Goal: Task Accomplishment & Management: Manage account settings

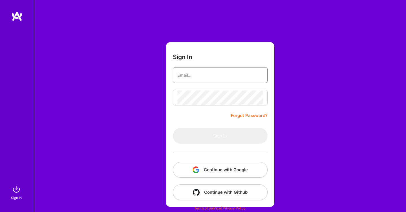
click at [189, 76] on input "email" at bounding box center [220, 75] width 86 height 14
type input "[EMAIL_ADDRESS][DOMAIN_NAME]"
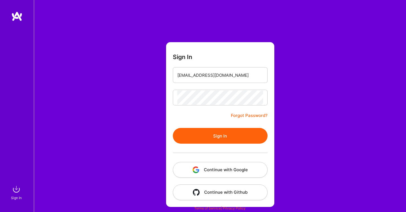
click at [225, 135] on button "Sign In" at bounding box center [220, 136] width 95 height 16
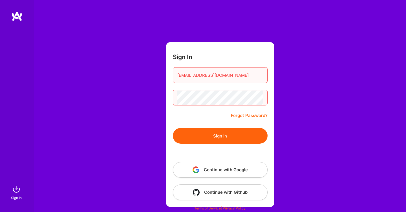
click at [225, 135] on button "Sign In" at bounding box center [220, 136] width 95 height 16
click at [154, 96] on div "Sign In [EMAIL_ADDRESS][DOMAIN_NAME] Forgot Password? Sign In Continue with Goo…" at bounding box center [220, 106] width 372 height 212
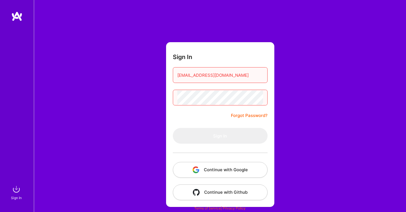
click at [177, 101] on div at bounding box center [220, 98] width 95 height 16
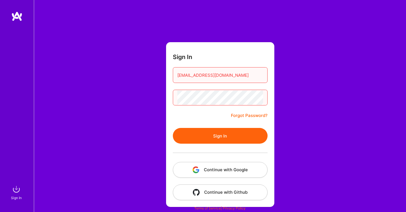
click at [214, 136] on button "Sign In" at bounding box center [220, 136] width 95 height 16
click at [217, 168] on button "Continue with Google" at bounding box center [220, 170] width 95 height 16
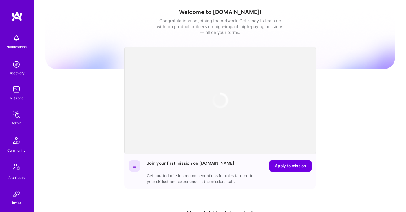
scroll to position [166, 0]
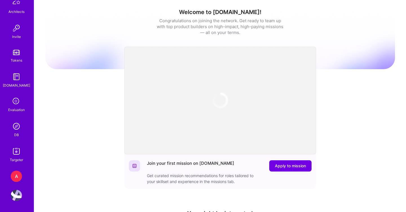
click at [19, 174] on div "A" at bounding box center [16, 176] width 11 height 11
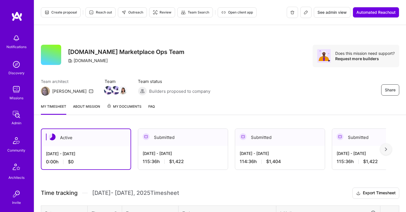
scroll to position [74, 0]
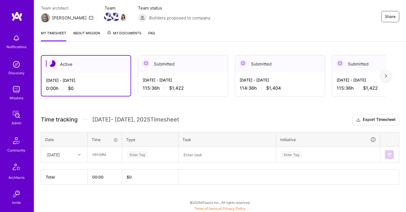
click at [75, 157] on div "[DATE]" at bounding box center [59, 154] width 31 height 9
click at [71, 182] on div "[DATE]" at bounding box center [64, 181] width 46 height 10
click at [113, 155] on input "text" at bounding box center [105, 154] width 34 height 15
type input "05:00"
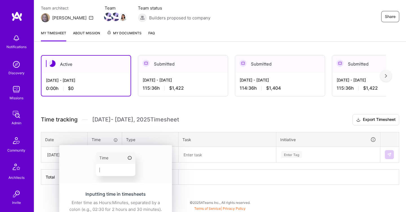
click at [132, 185] on div "Inputting time in timesheets Enter time as Hours:Minutes, separated by a colon …" at bounding box center [115, 203] width 113 height 36
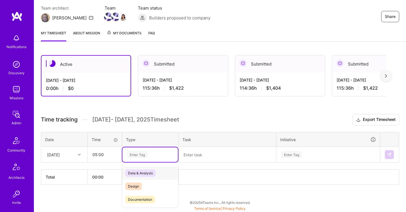
click at [174, 153] on div "Enter Tag" at bounding box center [150, 155] width 56 height 15
type input "other"
click at [145, 177] on div "Other" at bounding box center [150, 173] width 56 height 13
click at [203, 155] on textarea at bounding box center [227, 155] width 96 height 15
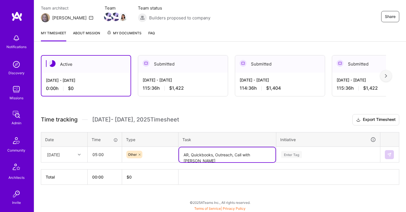
type textarea "AR, Quickbooks, Outreach, Call with [PERSON_NAME]"
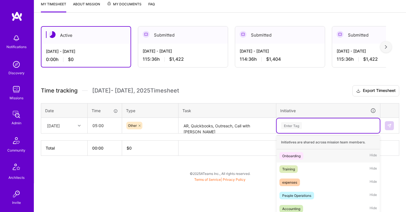
click at [289, 133] on div "option Onboarding focused, 1 of 6. 6 results available. Use Up and Down to choo…" at bounding box center [327, 126] width 103 height 15
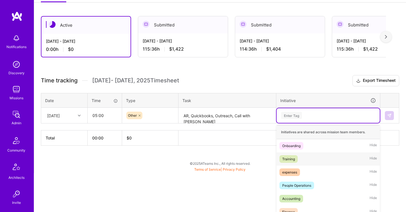
scroll to position [119, 0]
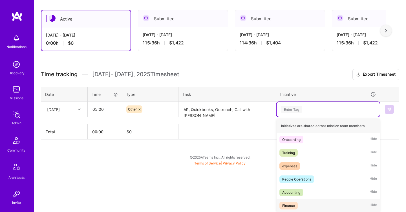
click at [300, 204] on div "Finance Hide" at bounding box center [327, 206] width 103 height 13
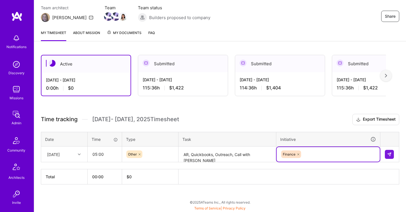
scroll to position [74, 0]
click at [393, 155] on button at bounding box center [389, 154] width 9 height 9
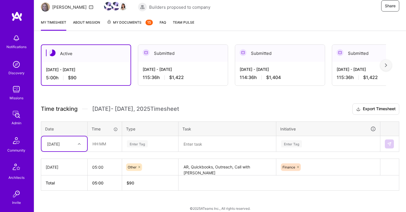
click at [79, 152] on div "option [DATE], selected. Select is focused ,type to refine list, press Down to …" at bounding box center [64, 144] width 46 height 15
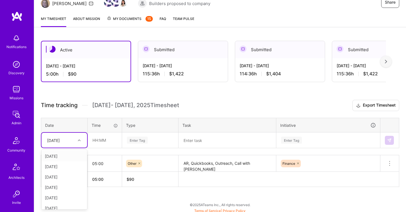
scroll to position [90, 0]
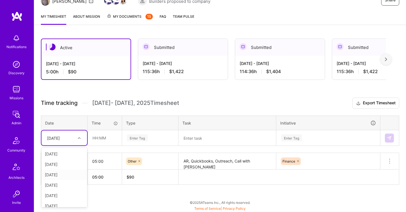
click at [75, 176] on div "[DATE]" at bounding box center [64, 175] width 46 height 10
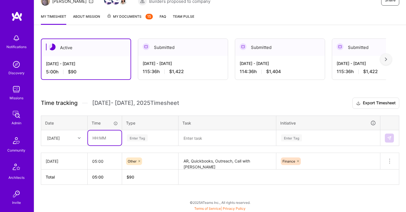
click at [111, 142] on input "text" at bounding box center [105, 138] width 34 height 15
type input "04:00"
click at [144, 137] on div "Enter Tag" at bounding box center [137, 138] width 21 height 9
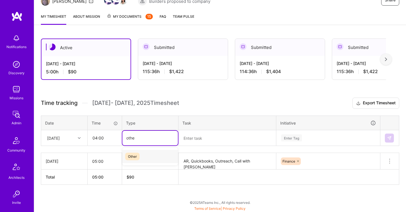
type input "other"
click at [153, 155] on div "Other" at bounding box center [150, 156] width 56 height 13
click at [207, 142] on textarea at bounding box center [227, 138] width 96 height 15
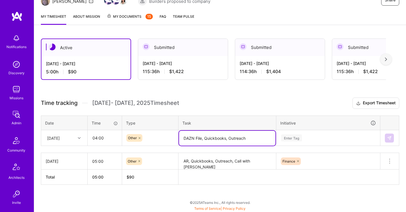
type textarea "DAZN File, Quickbooks, Outreach"
click at [94, 165] on input "05:00" at bounding box center [105, 161] width 34 height 15
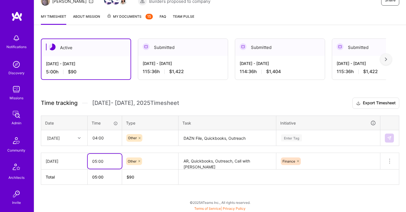
click at [97, 162] on input "05:00" at bounding box center [105, 161] width 34 height 15
type input "04:00"
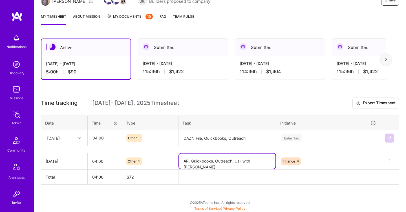
click at [202, 164] on textarea "AR, Quickbooks, Outreach, Call with [PERSON_NAME]" at bounding box center [227, 161] width 96 height 15
click at [201, 162] on textarea "AR, Quickbooks, Outreach, Call with [PERSON_NAME]" at bounding box center [227, 161] width 96 height 15
click at [220, 162] on textarea "AR, Quickbooks, Outreach, Call with [PERSON_NAME]" at bounding box center [227, 161] width 96 height 15
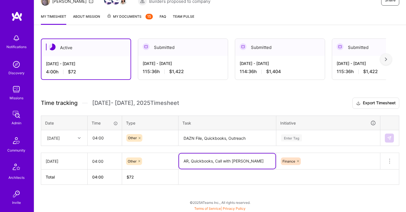
type textarea "AR, Quickbooks, Call with [PERSON_NAME]"
click at [98, 138] on input "04:00" at bounding box center [105, 138] width 34 height 15
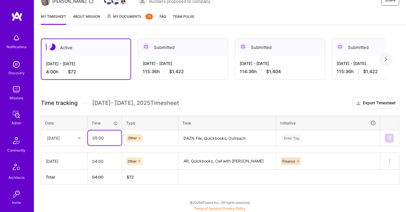
type input "05:00"
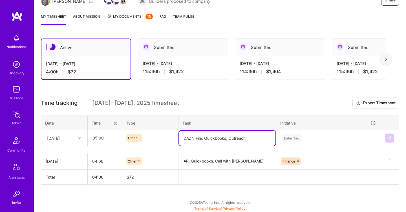
click at [262, 138] on textarea "DAZN File, Quickbooks, Outreach" at bounding box center [227, 138] width 96 height 15
type textarea "DAZN File, Quickbooks, Outreach, Stripe"
click at [282, 139] on div "Enter Tag" at bounding box center [327, 138] width 103 height 15
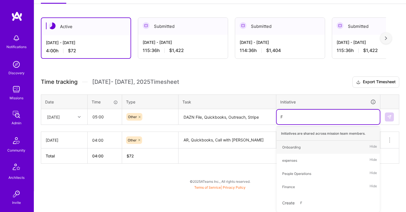
type input "Fi"
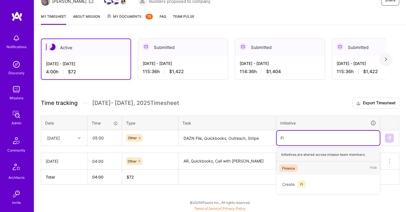
click at [301, 169] on div "Finance Hide" at bounding box center [327, 168] width 103 height 13
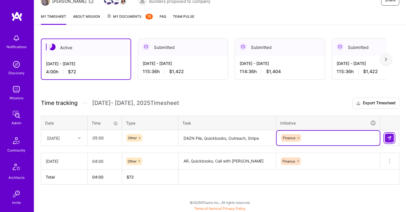
click at [388, 139] on img at bounding box center [389, 138] width 5 height 5
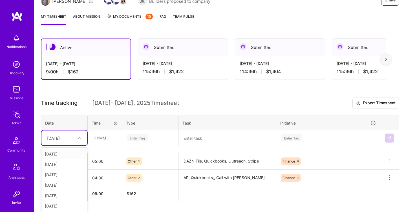
click at [69, 140] on div "[DATE]" at bounding box center [59, 138] width 31 height 9
click at [61, 186] on div "[DATE]" at bounding box center [64, 185] width 46 height 10
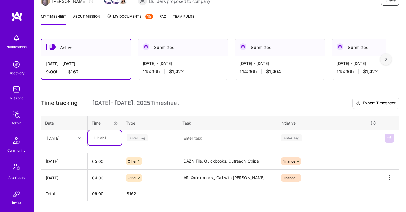
click at [111, 139] on input "text" at bounding box center [105, 138] width 34 height 15
type input "03:00"
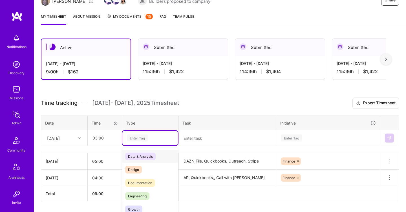
click at [145, 138] on div "option Other, selected. option Data & Analysis focused, 0 of 2. 17 results avai…" at bounding box center [150, 138] width 56 height 15
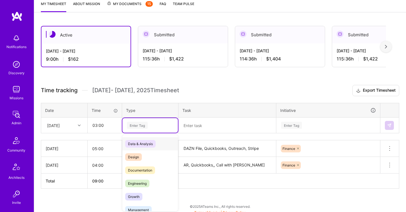
scroll to position [107, 0]
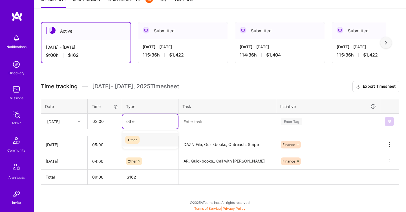
type input "other"
click at [149, 139] on div "Other" at bounding box center [150, 140] width 56 height 13
click at [196, 123] on textarea at bounding box center [227, 121] width 96 height 15
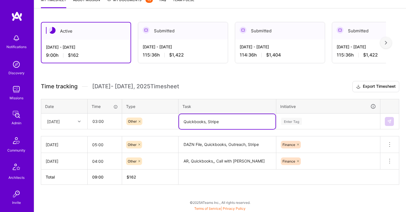
type textarea "Quickbooks, Stripe"
click at [288, 122] on div "Enter Tag" at bounding box center [327, 121] width 103 height 15
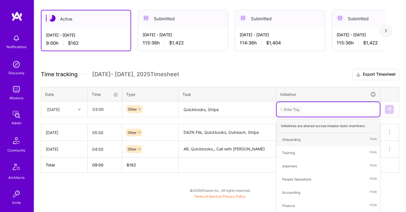
type input "fi"
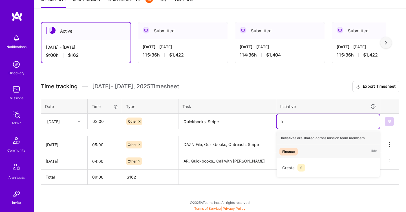
click at [302, 149] on div "Finance Hide" at bounding box center [327, 151] width 103 height 13
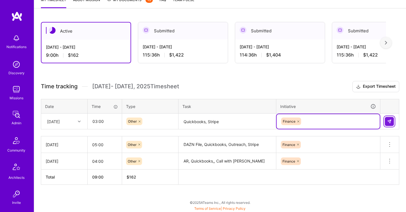
click at [391, 119] on img at bounding box center [389, 121] width 5 height 5
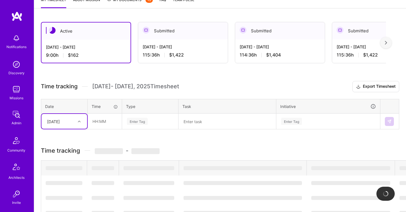
click at [71, 124] on div "[DATE]" at bounding box center [59, 121] width 31 height 9
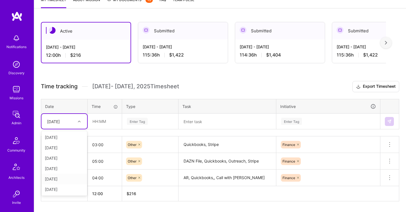
click at [72, 179] on div "[DATE]" at bounding box center [64, 179] width 46 height 10
click at [100, 126] on input "text" at bounding box center [105, 121] width 34 height 15
type input "04:00"
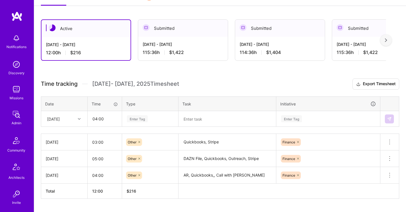
click at [140, 118] on div "Enter Tag" at bounding box center [150, 119] width 56 height 15
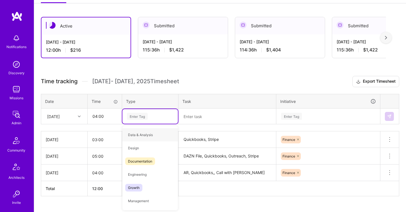
scroll to position [112, 0]
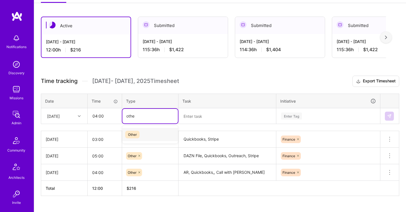
type input "other"
click at [140, 134] on div "Other" at bounding box center [150, 134] width 56 height 13
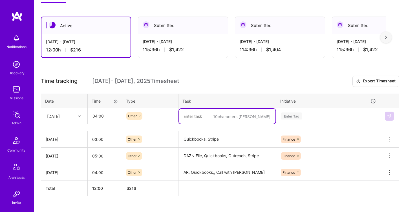
click at [194, 119] on textarea at bounding box center [227, 116] width 96 height 15
type textarea "Finance call, Kickoff call, Quickbooks, Email"
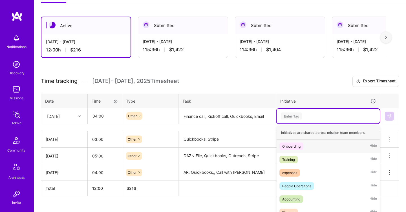
click at [300, 116] on div "Enter Tag" at bounding box center [327, 116] width 103 height 15
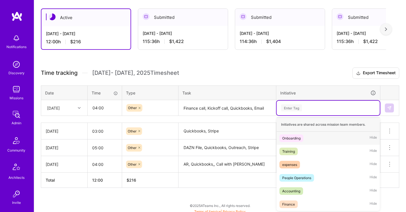
scroll to position [121, 0]
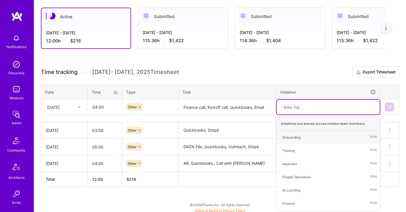
type input "F"
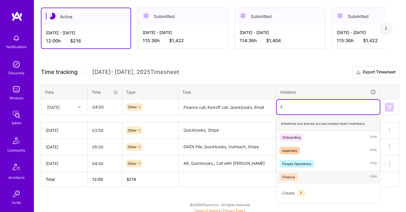
click at [314, 178] on div "Finance Hide" at bounding box center [327, 177] width 103 height 13
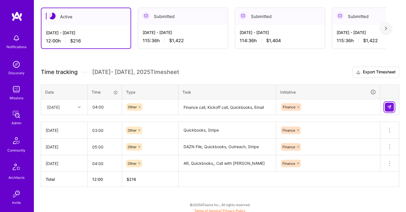
click at [391, 106] on img at bounding box center [389, 107] width 5 height 5
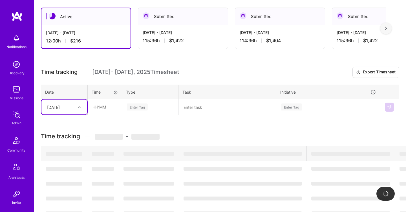
click at [60, 109] on div "[DATE]" at bounding box center [53, 107] width 13 height 6
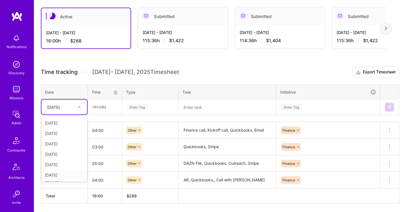
click at [68, 175] on div "[DATE]" at bounding box center [64, 175] width 46 height 10
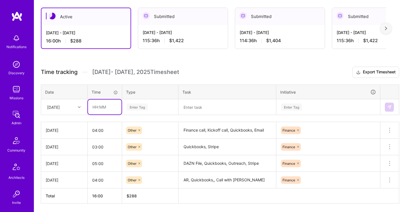
click at [98, 109] on input "text" at bounding box center [105, 107] width 34 height 15
type input "02:00"
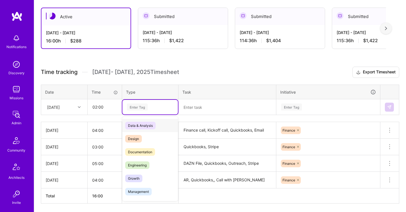
click at [138, 112] on div "Enter Tag" at bounding box center [150, 107] width 56 height 15
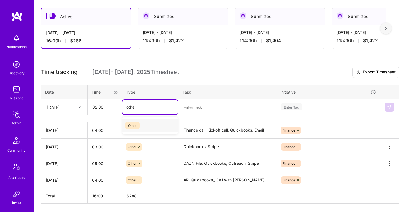
type input "other"
click at [143, 126] on div "Other" at bounding box center [150, 125] width 56 height 13
click at [214, 101] on textarea at bounding box center [227, 107] width 96 height 15
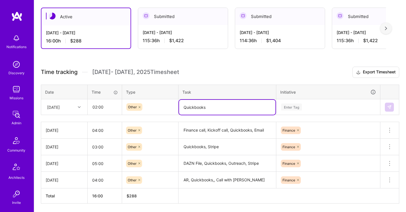
type textarea "Quickbooks"
click at [291, 105] on div "Enter Tag" at bounding box center [291, 107] width 21 height 9
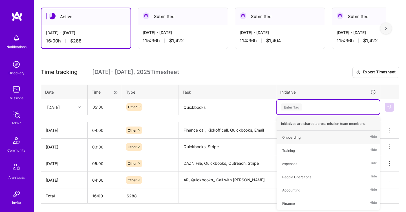
type input "F"
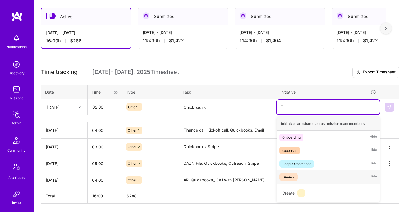
click at [302, 175] on div "Finance Hide" at bounding box center [327, 177] width 103 height 13
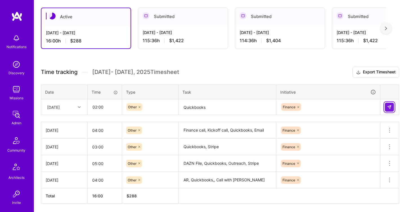
click at [390, 105] on img at bounding box center [389, 107] width 5 height 5
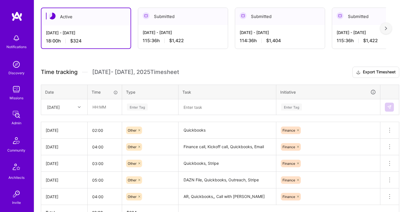
click at [198, 43] on div "115:36 h $1,422" at bounding box center [183, 41] width 81 height 6
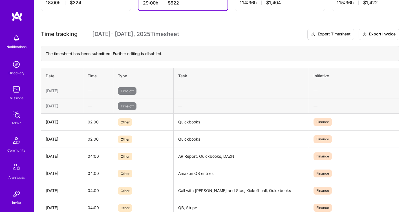
scroll to position [157, 0]
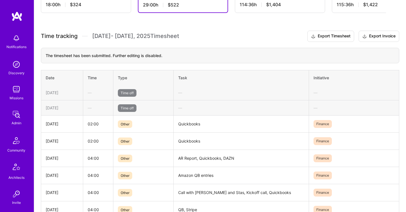
click at [106, 9] on div "[DATE] - [DATE] 18:00 h $324" at bounding box center [86, 0] width 90 height 23
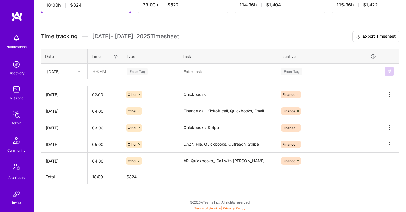
scroll to position [157, 0]
